Goal: Use online tool/utility: Utilize a website feature to perform a specific function

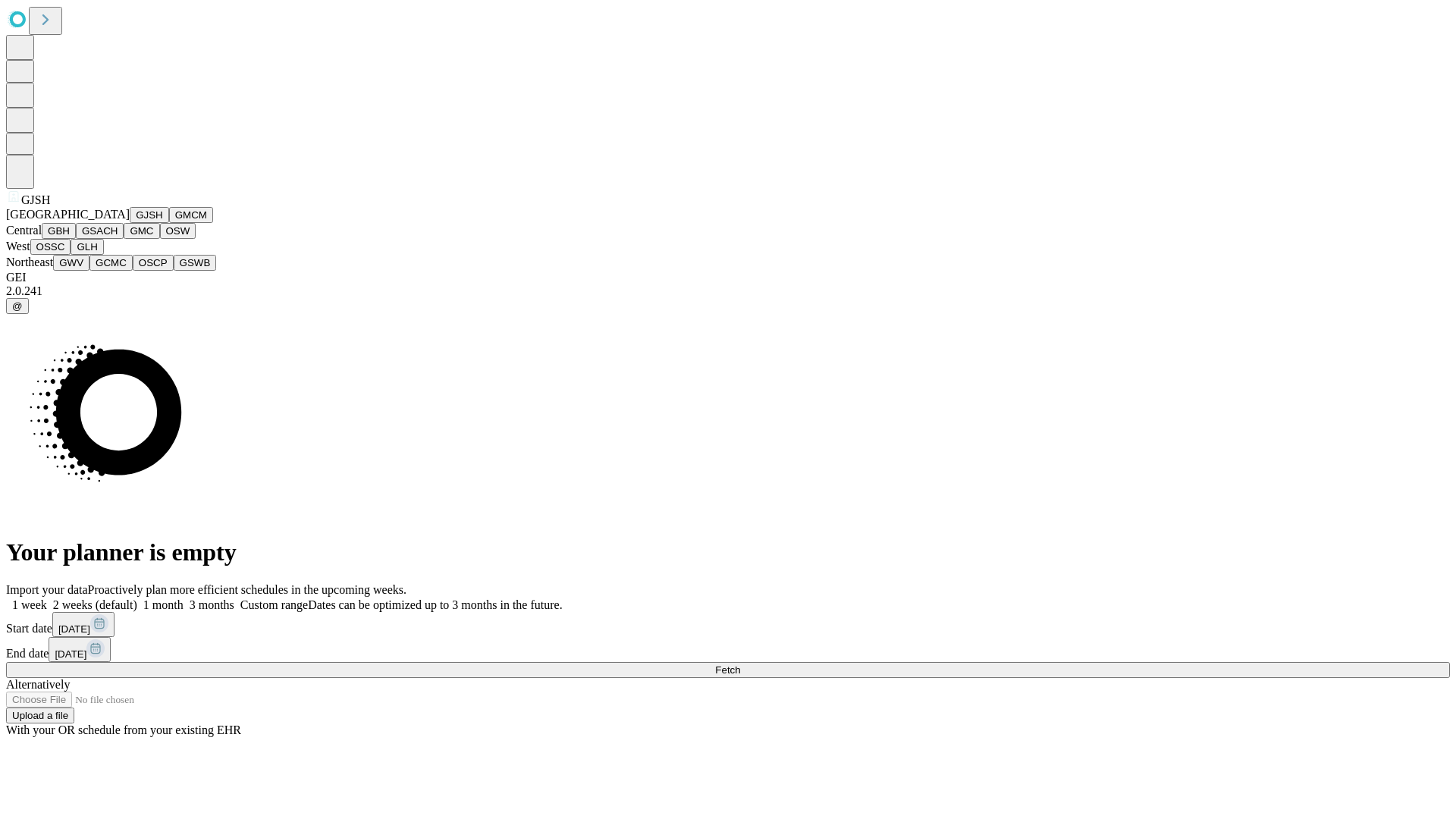
click at [130, 223] on button "GJSH" at bounding box center [150, 215] width 39 height 16
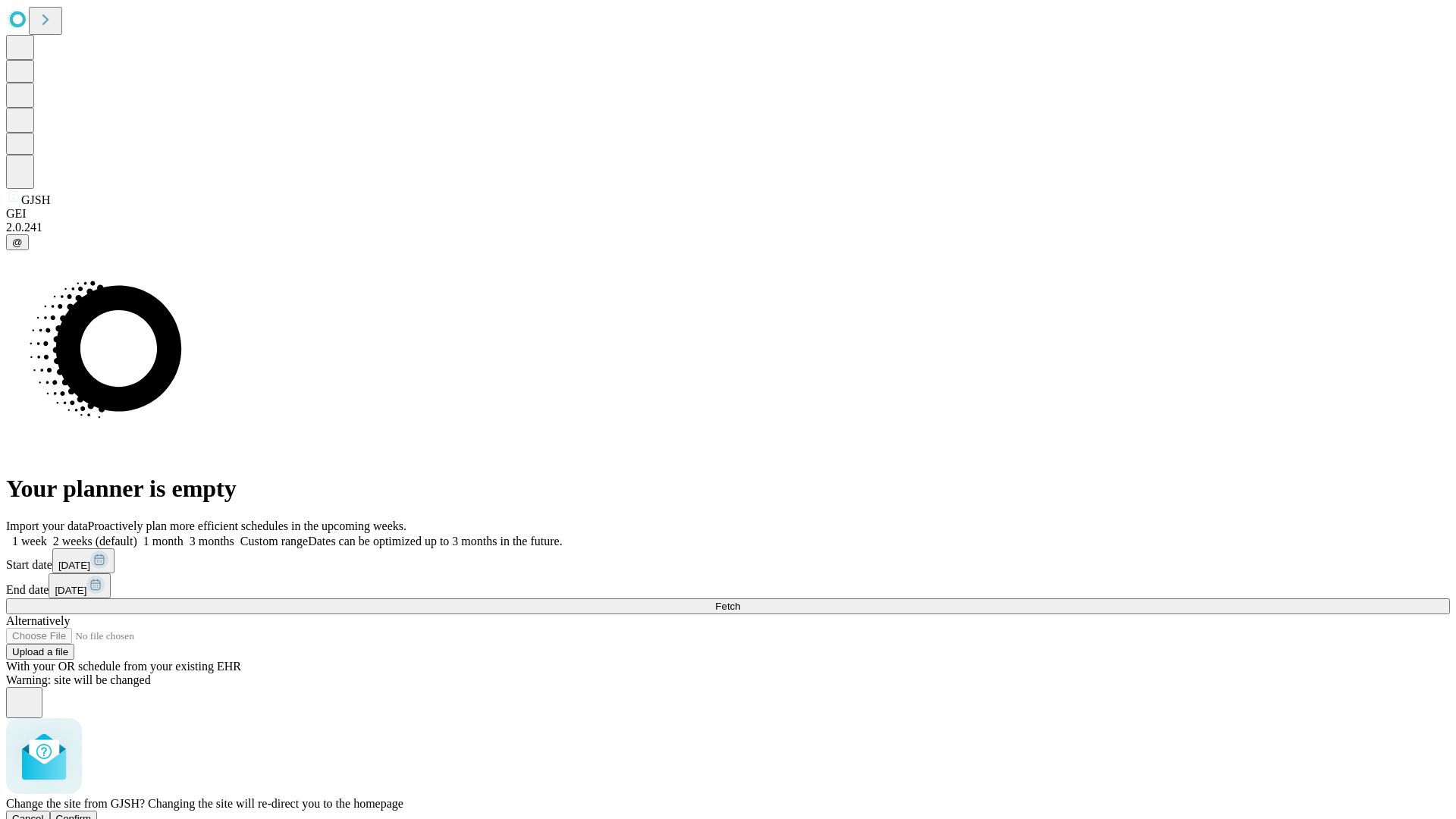
click at [91, 813] on span "Confirm" at bounding box center [74, 818] width 36 height 12
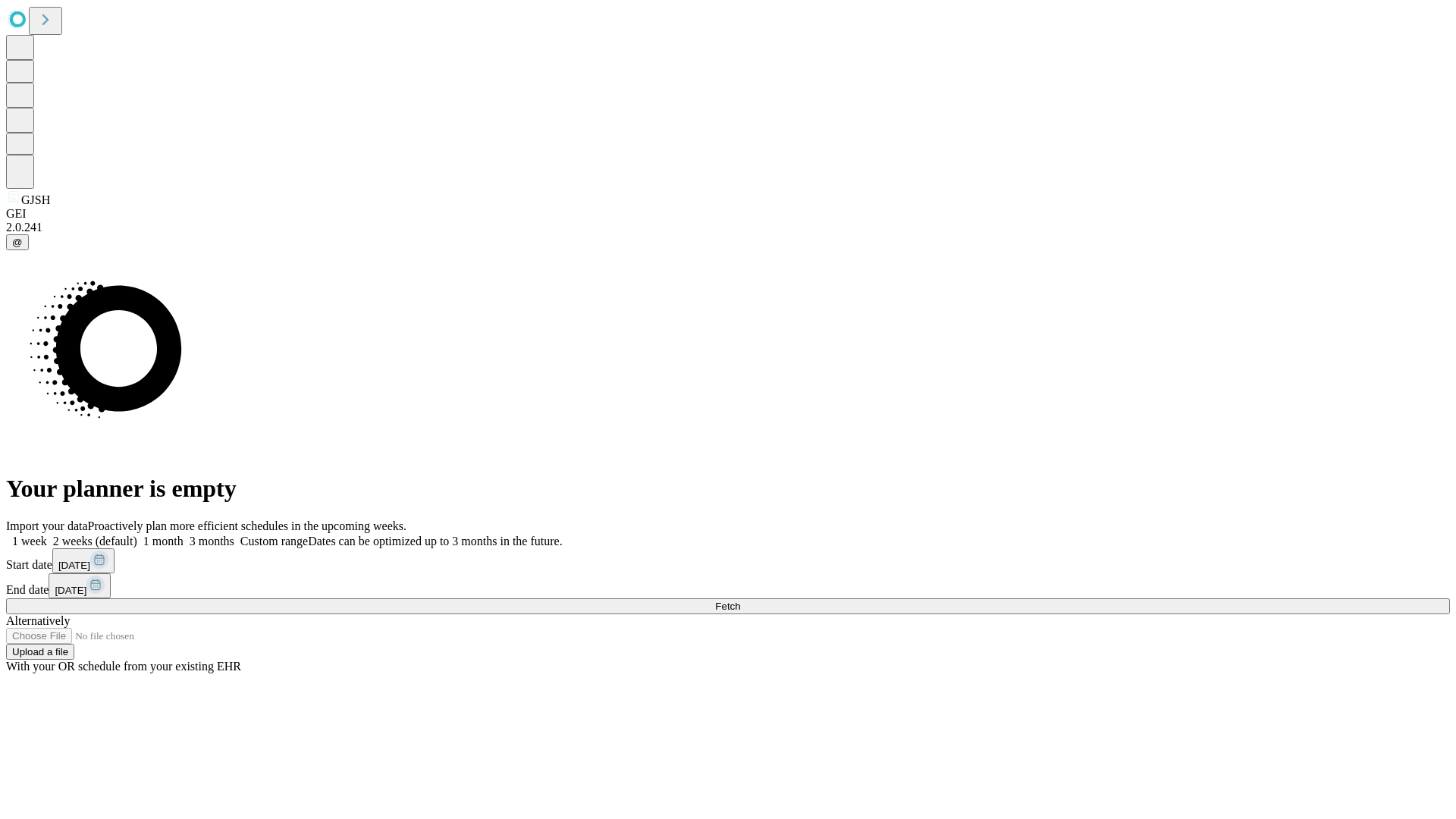
click at [184, 535] on label "1 month" at bounding box center [160, 541] width 47 height 13
click at [740, 601] on span "Fetch" at bounding box center [727, 606] width 25 height 12
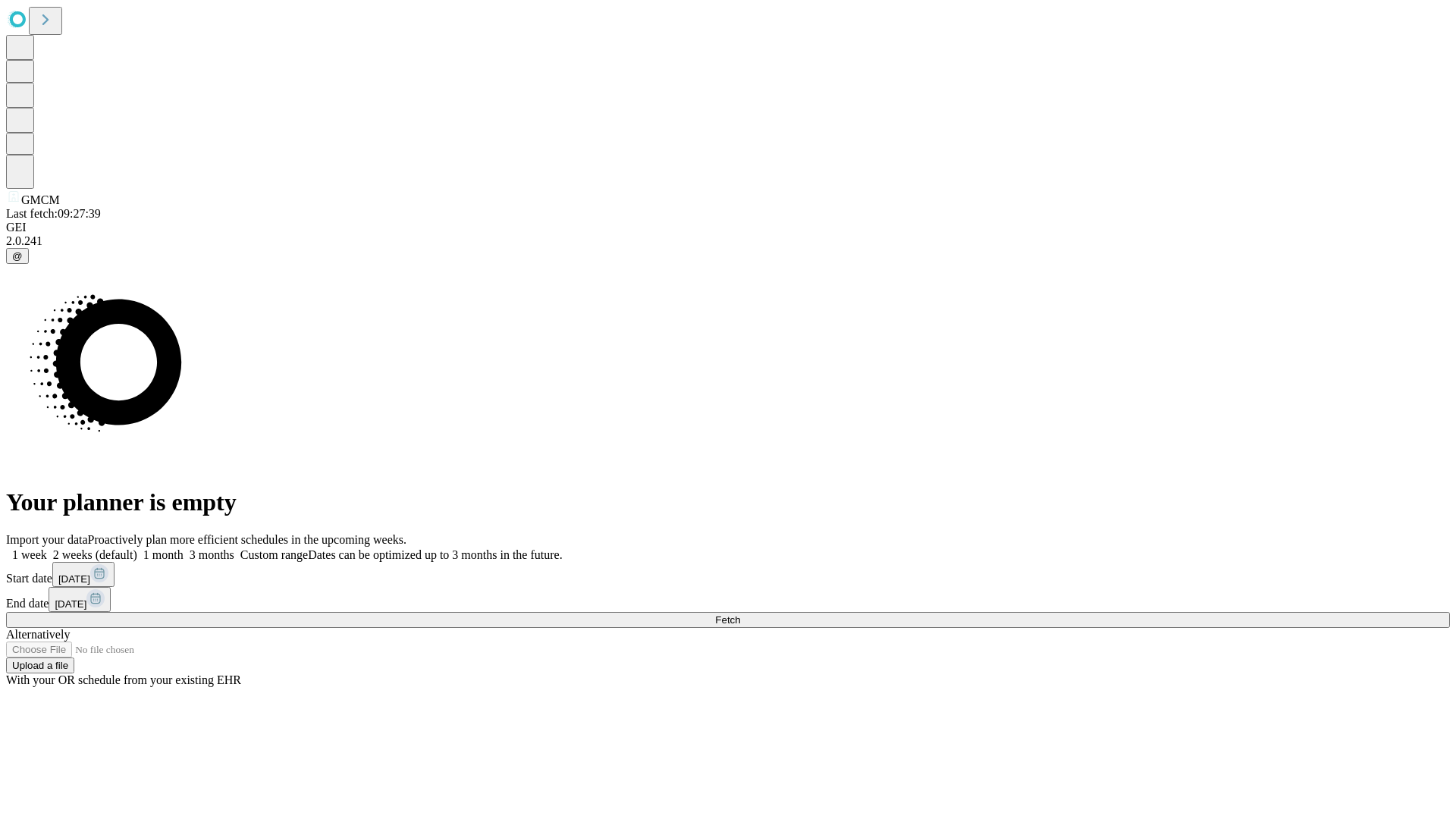
click at [184, 548] on label "1 month" at bounding box center [160, 554] width 47 height 13
click at [740, 614] on span "Fetch" at bounding box center [727, 620] width 25 height 12
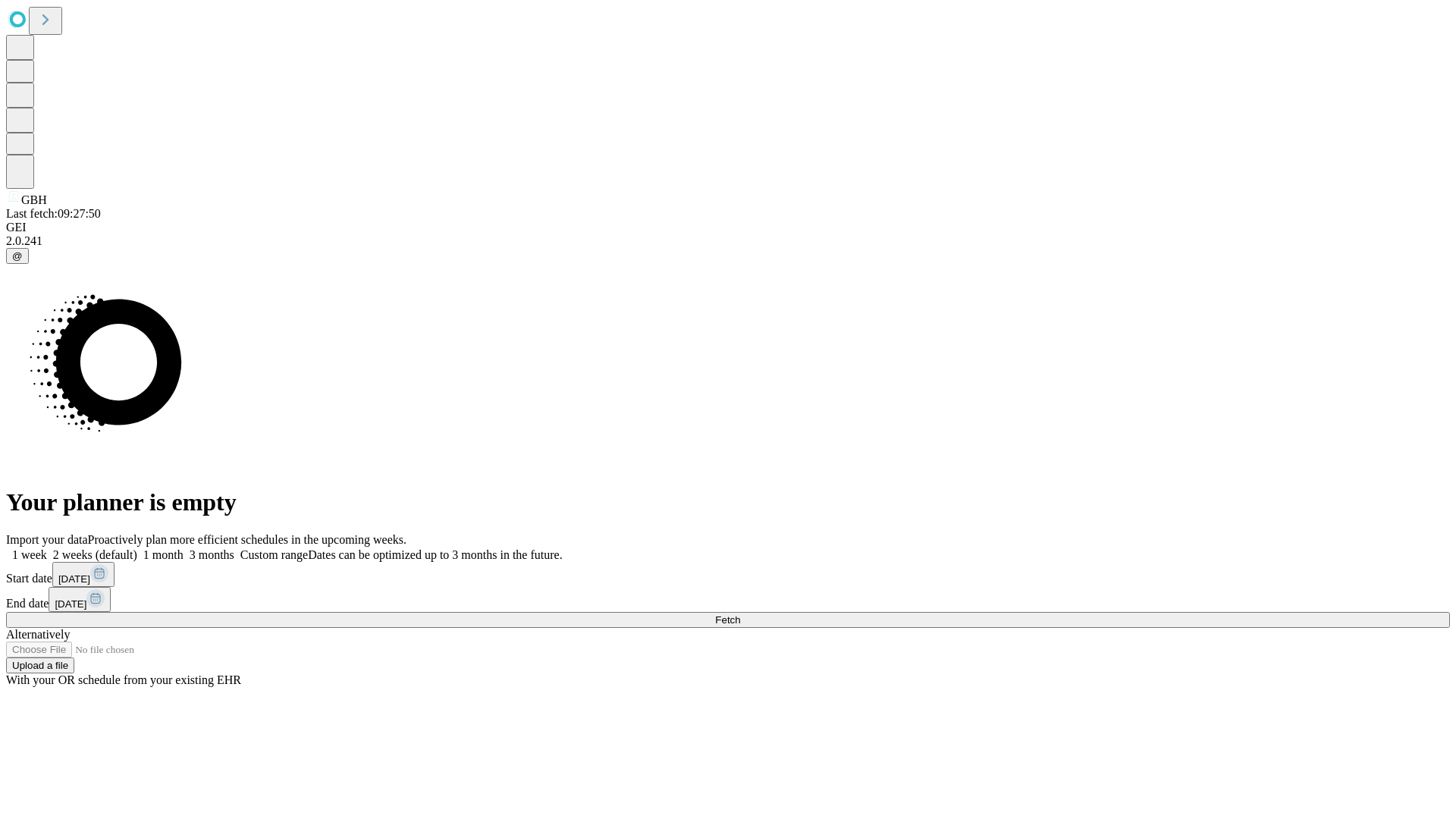
click at [184, 548] on label "1 month" at bounding box center [160, 554] width 47 height 13
click at [740, 614] on span "Fetch" at bounding box center [727, 620] width 25 height 12
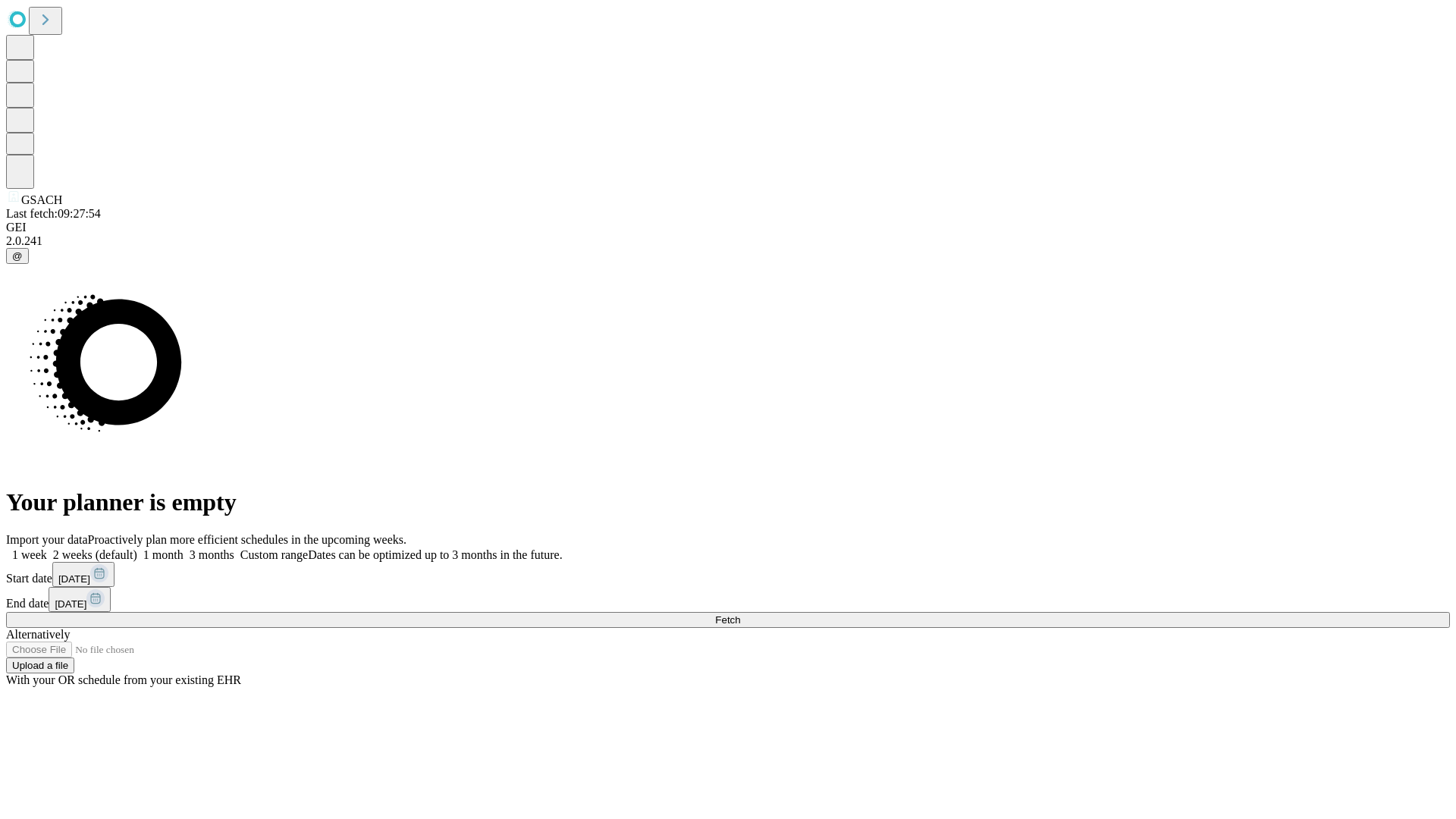
click at [184, 548] on label "1 month" at bounding box center [160, 554] width 47 height 13
click at [740, 614] on span "Fetch" at bounding box center [727, 620] width 25 height 12
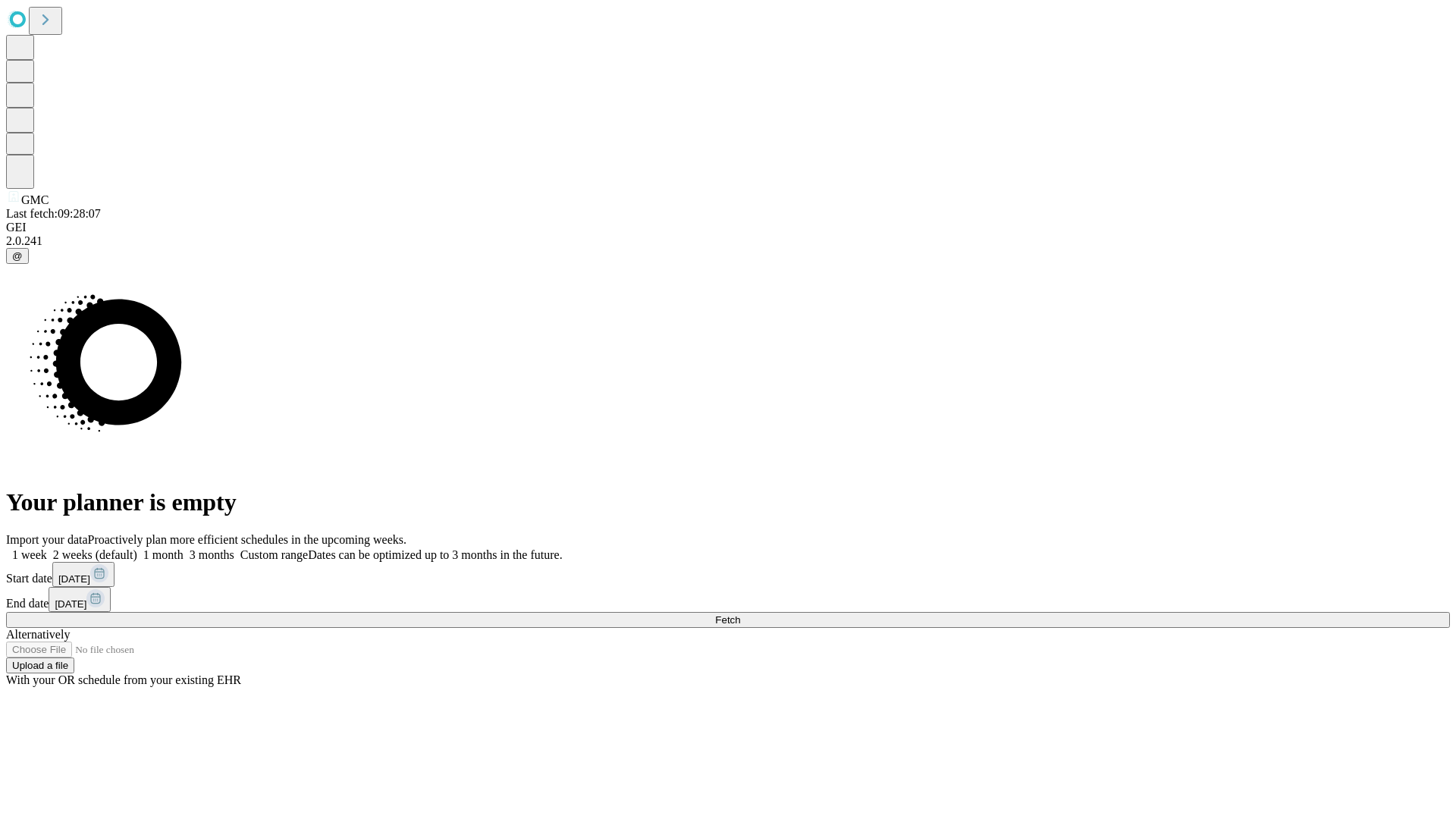
click at [184, 548] on label "1 month" at bounding box center [160, 554] width 47 height 13
click at [740, 614] on span "Fetch" at bounding box center [727, 620] width 25 height 12
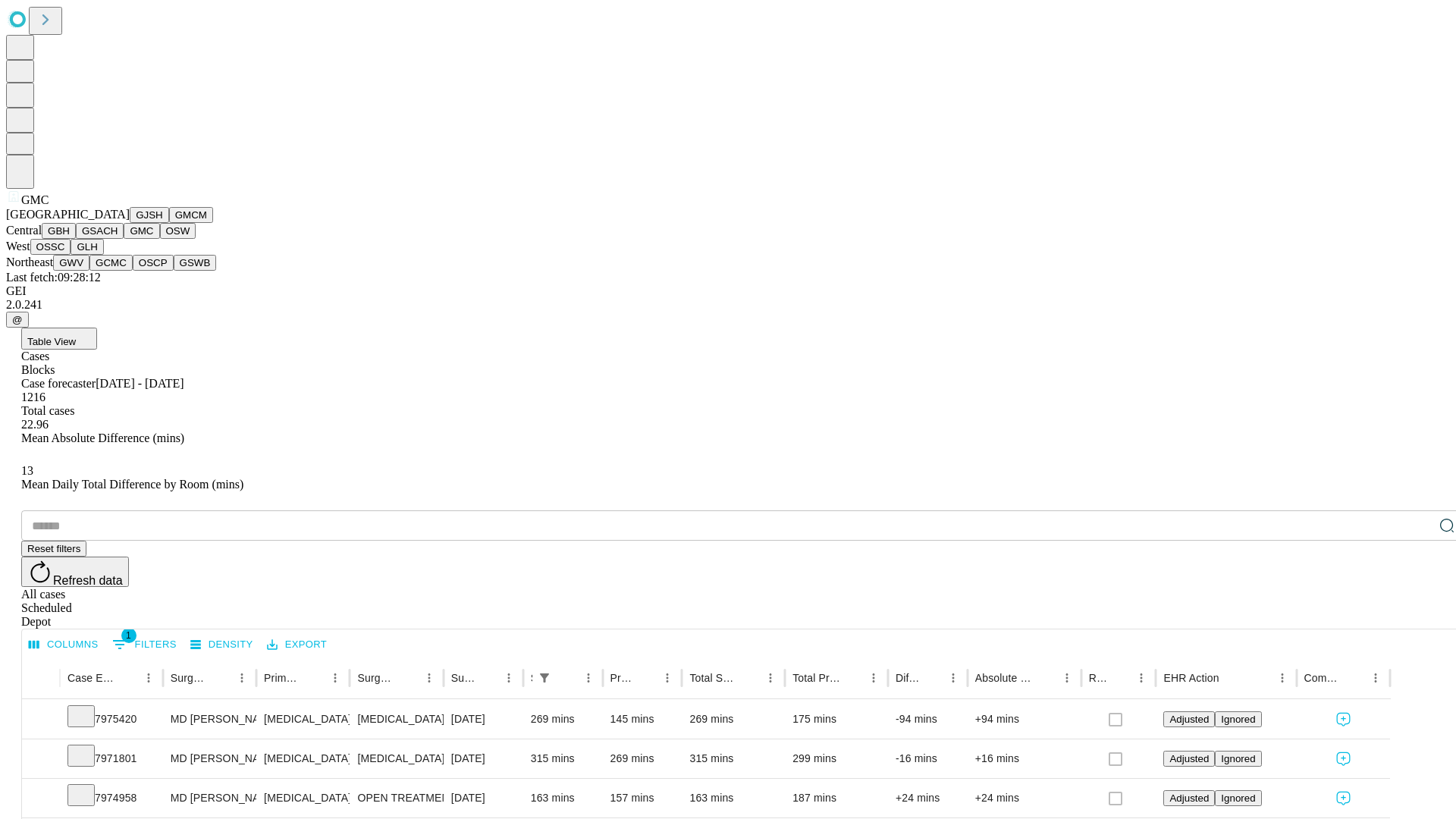
click at [160, 239] on button "OSW" at bounding box center [178, 231] width 37 height 16
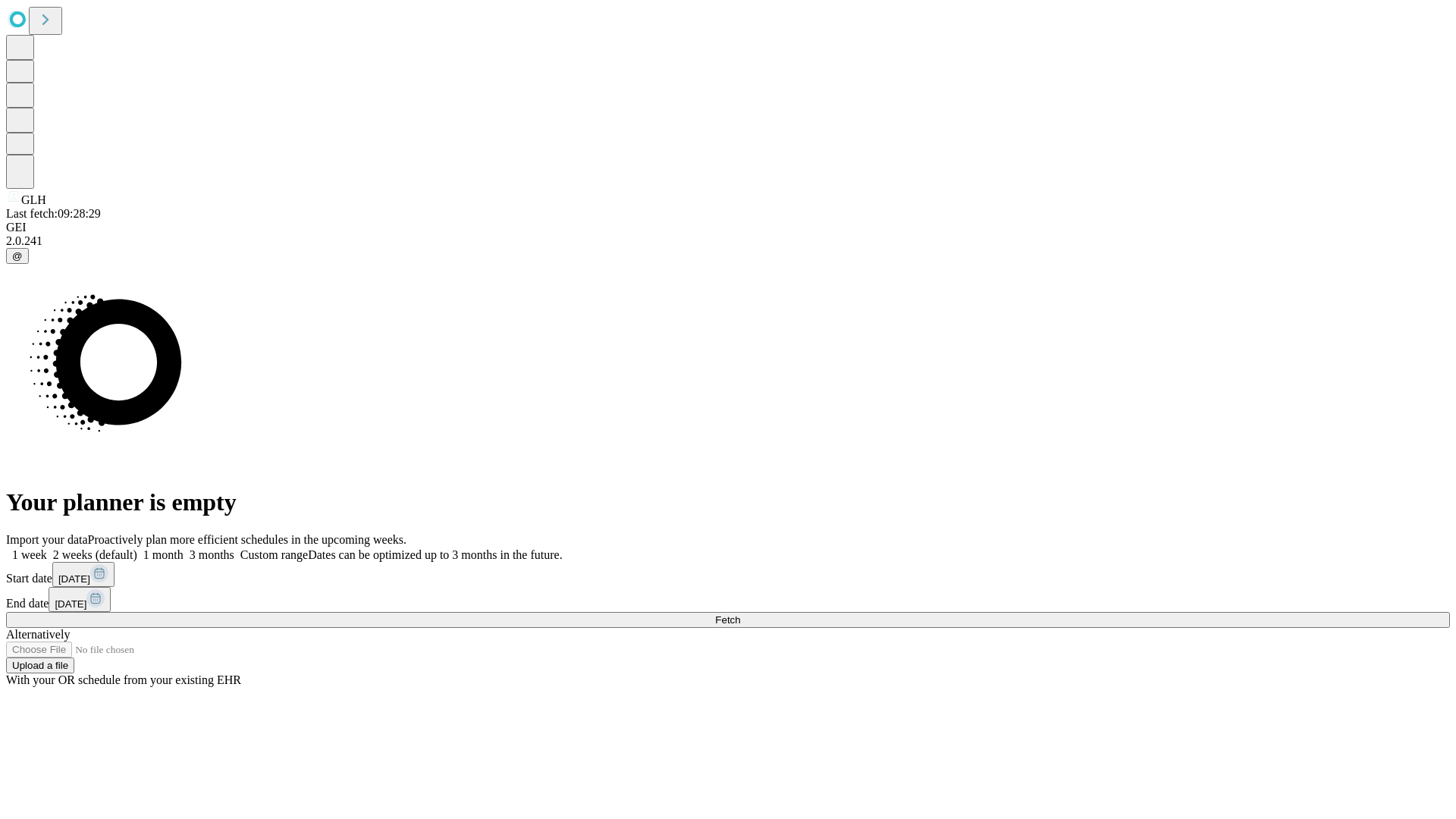
click at [184, 548] on label "1 month" at bounding box center [160, 554] width 47 height 13
click at [740, 614] on span "Fetch" at bounding box center [727, 620] width 25 height 12
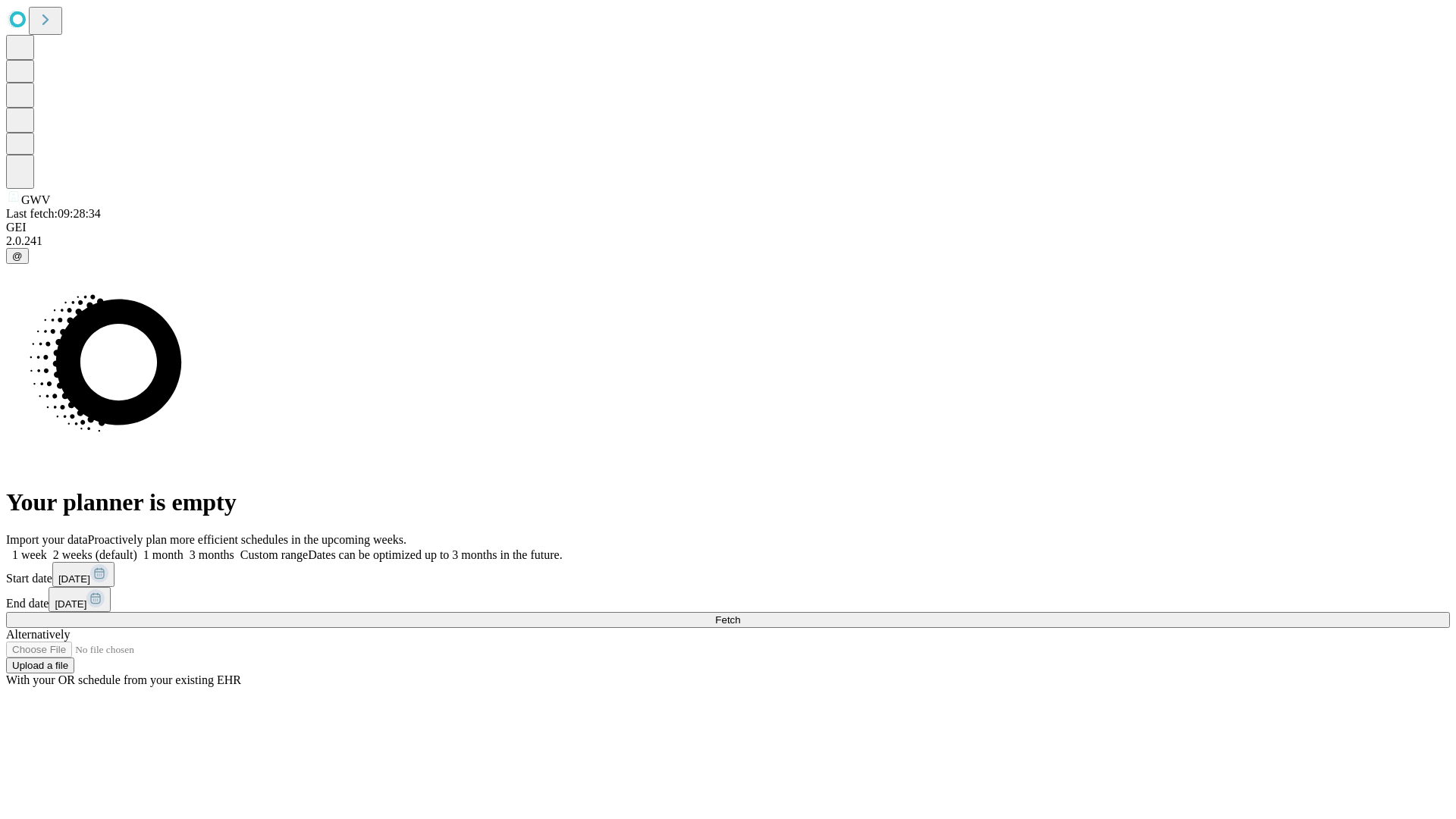
click at [184, 548] on label "1 month" at bounding box center [160, 554] width 47 height 13
click at [740, 614] on span "Fetch" at bounding box center [727, 620] width 25 height 12
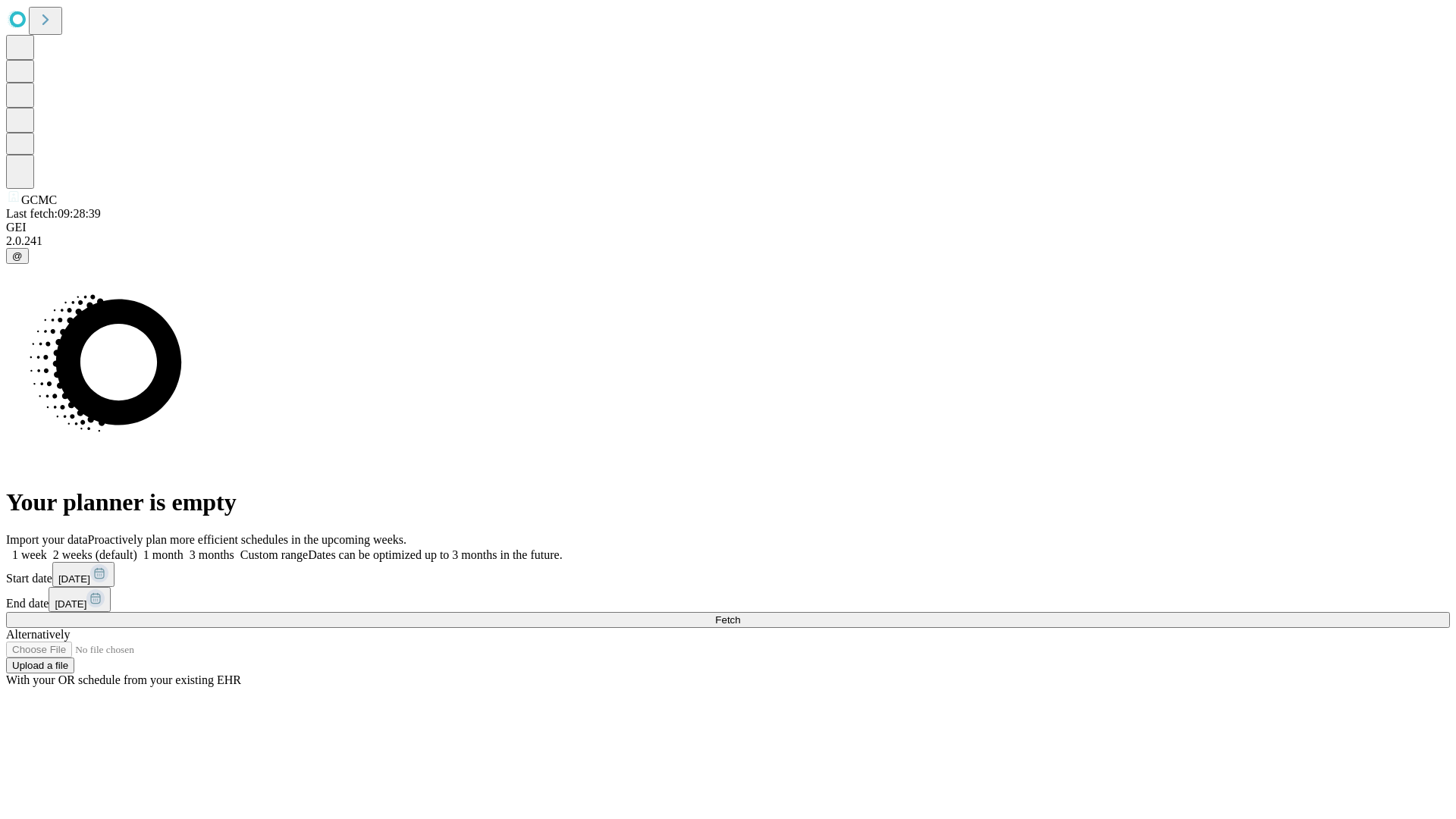
click at [184, 548] on label "1 month" at bounding box center [160, 554] width 47 height 13
click at [740, 614] on span "Fetch" at bounding box center [727, 620] width 25 height 12
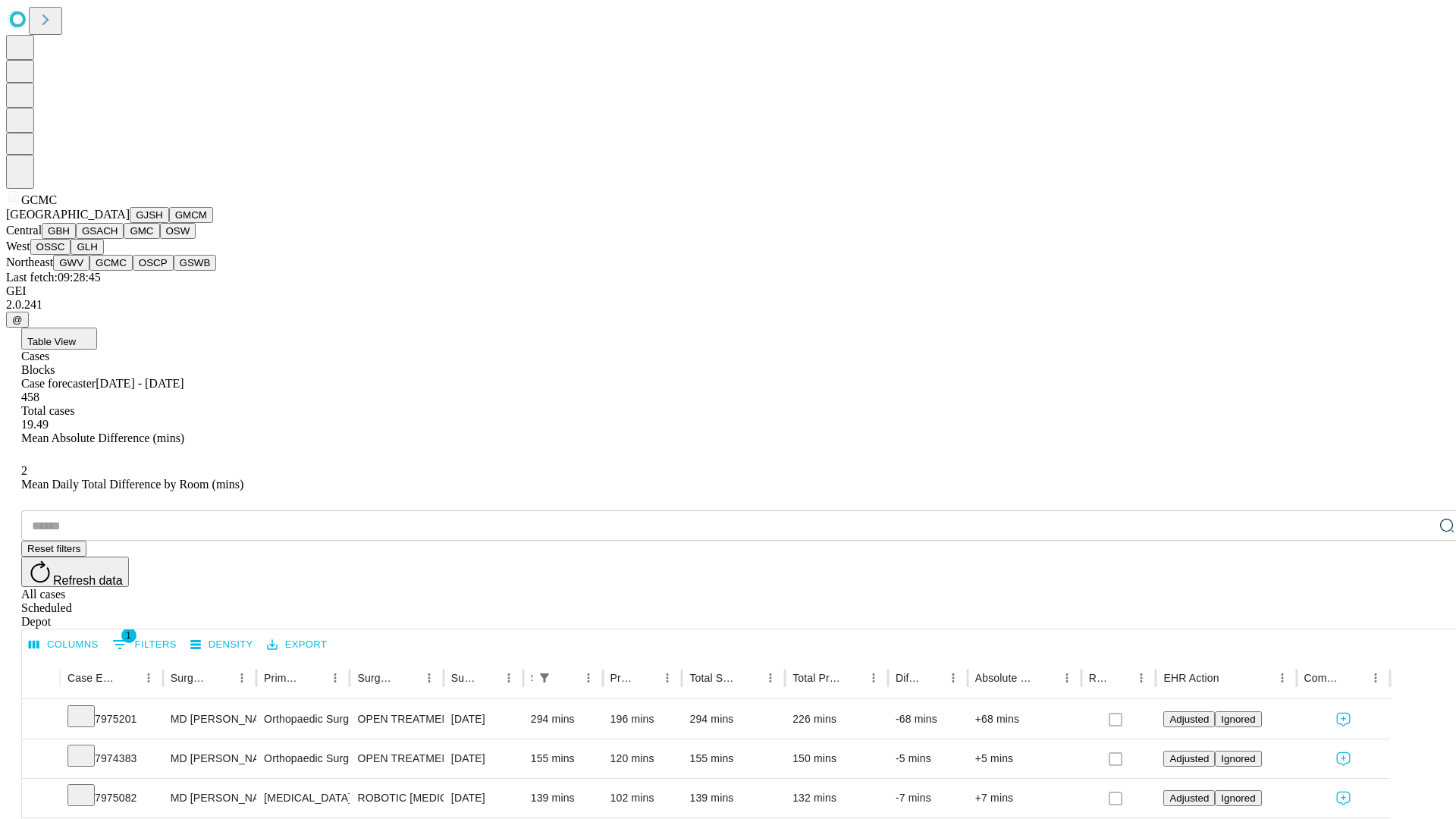
click at [133, 271] on button "OSCP" at bounding box center [153, 263] width 41 height 16
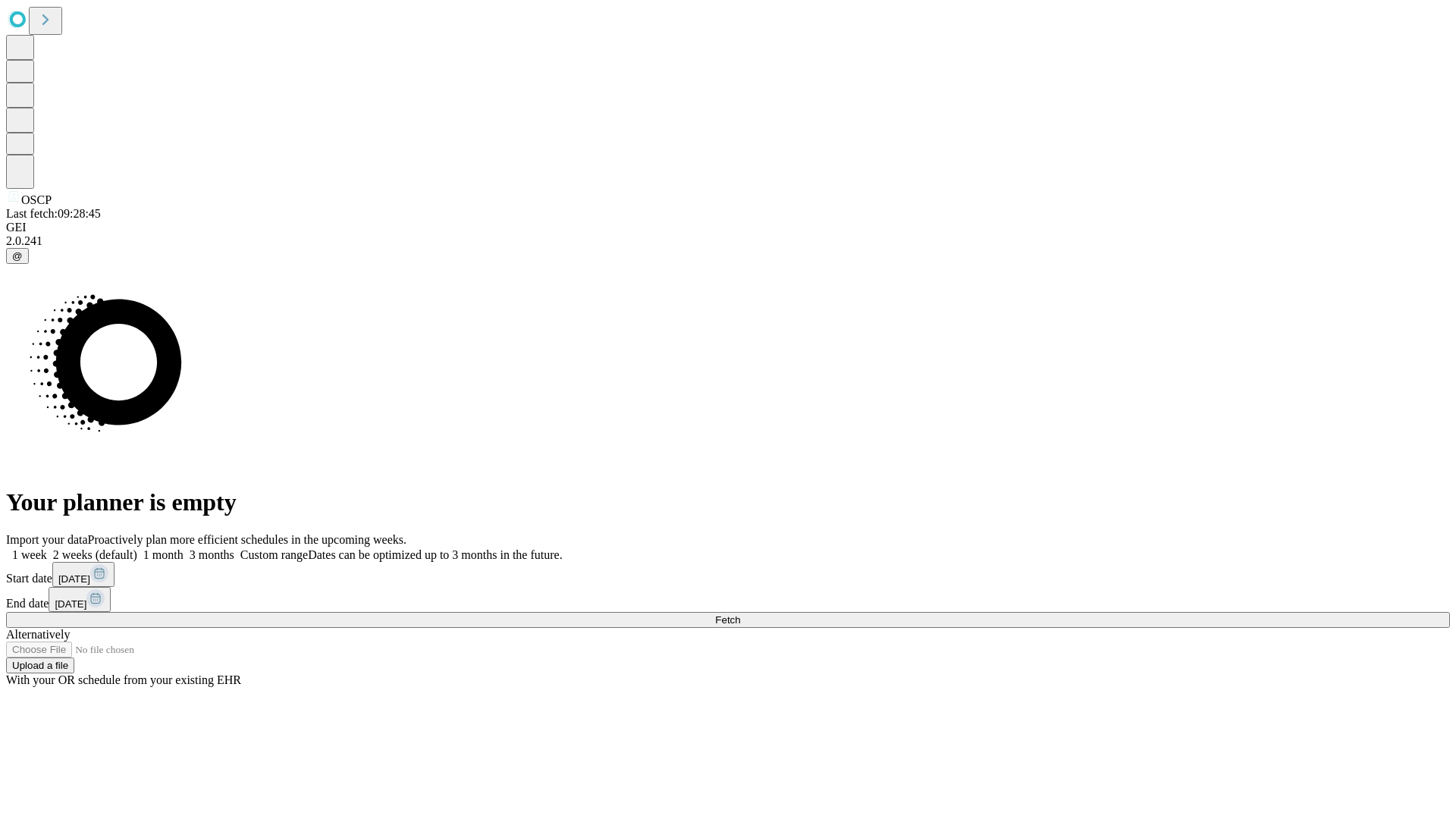
click at [184, 548] on label "1 month" at bounding box center [160, 554] width 47 height 13
click at [740, 614] on span "Fetch" at bounding box center [727, 620] width 25 height 12
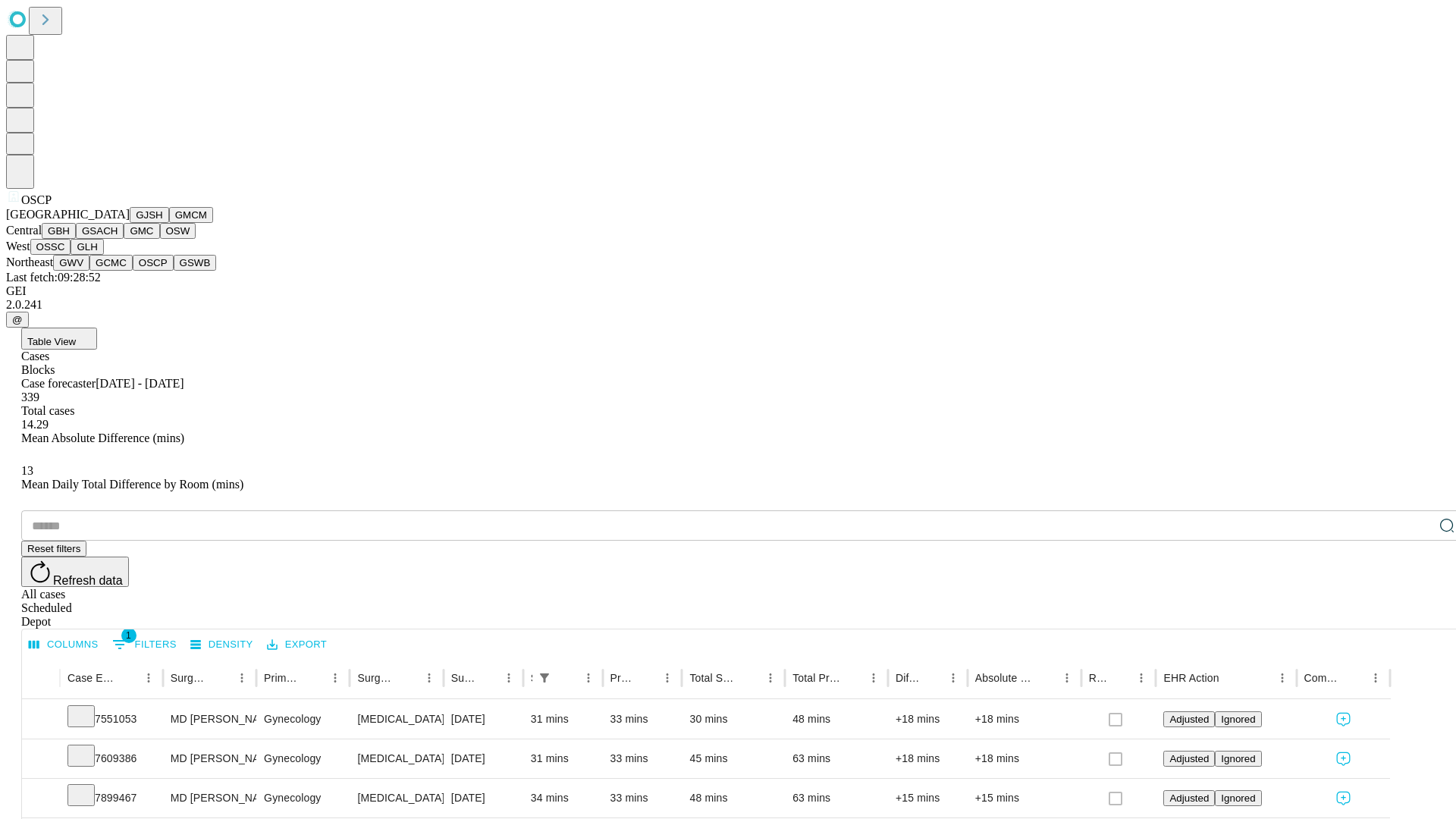
click at [174, 271] on button "GSWB" at bounding box center [195, 263] width 43 height 16
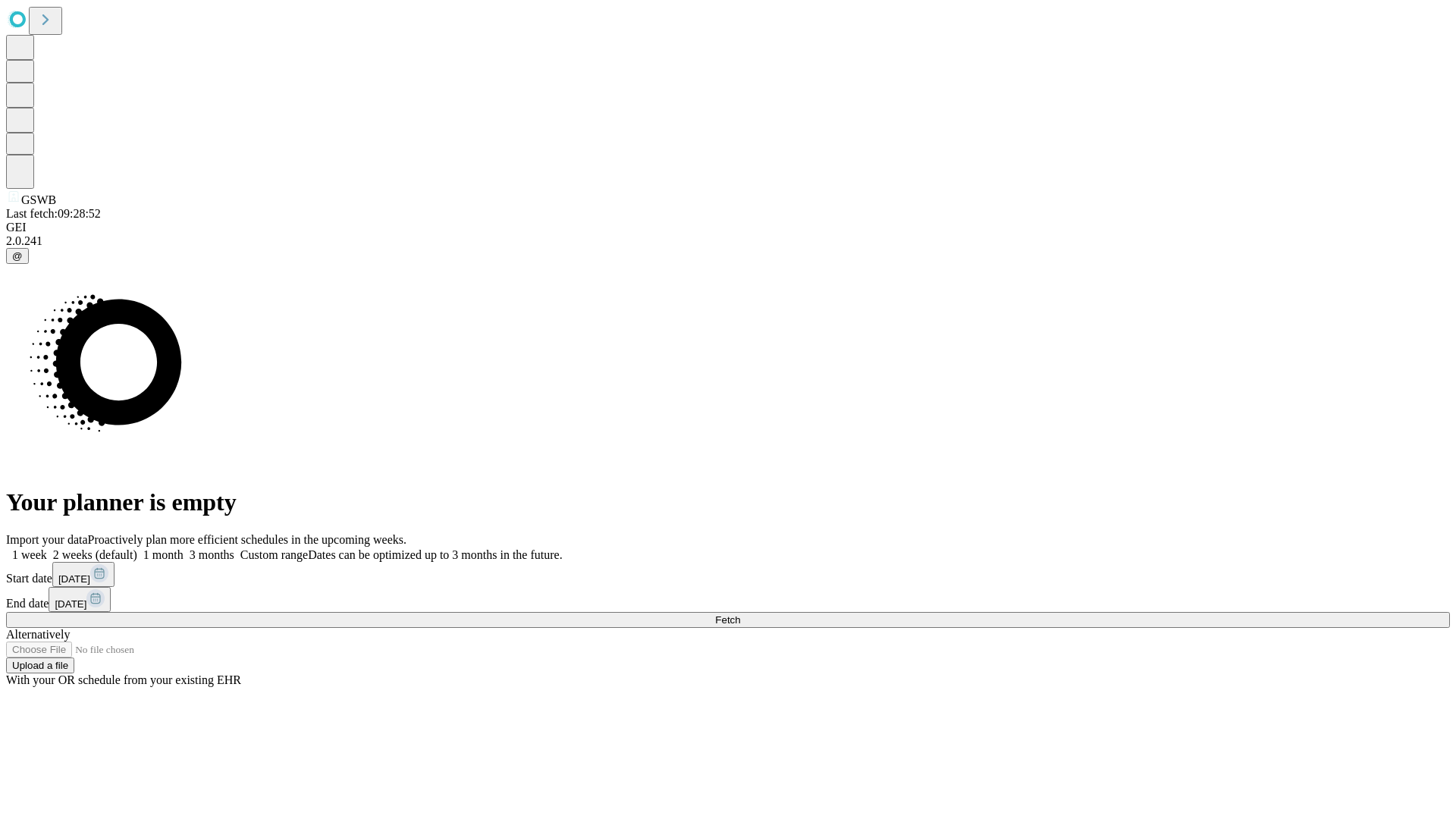
click at [184, 548] on label "1 month" at bounding box center [160, 554] width 47 height 13
click at [740, 614] on span "Fetch" at bounding box center [727, 620] width 25 height 12
